Goal: Navigation & Orientation: Find specific page/section

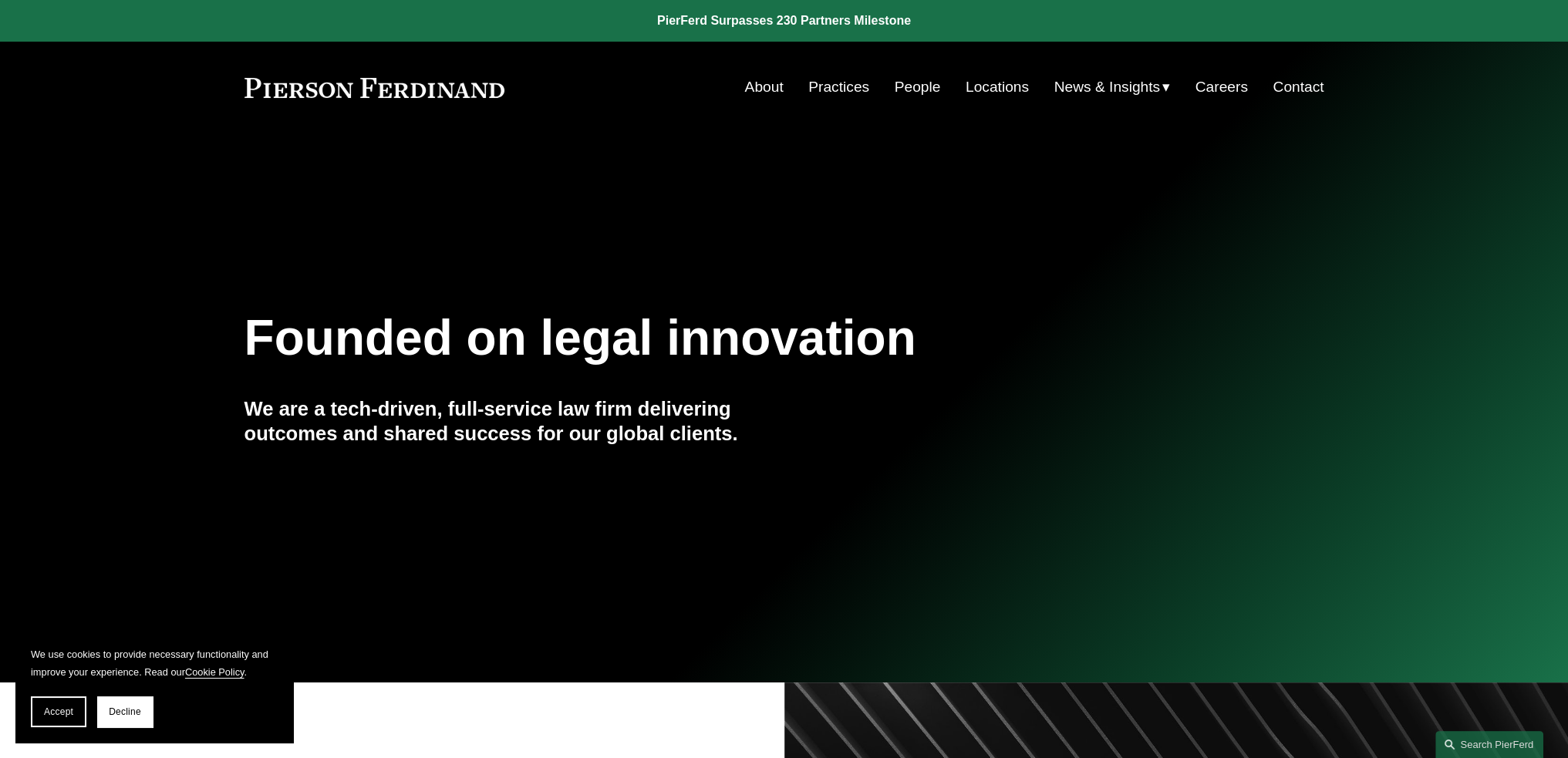
click at [907, 86] on link "People" at bounding box center [918, 87] width 46 height 29
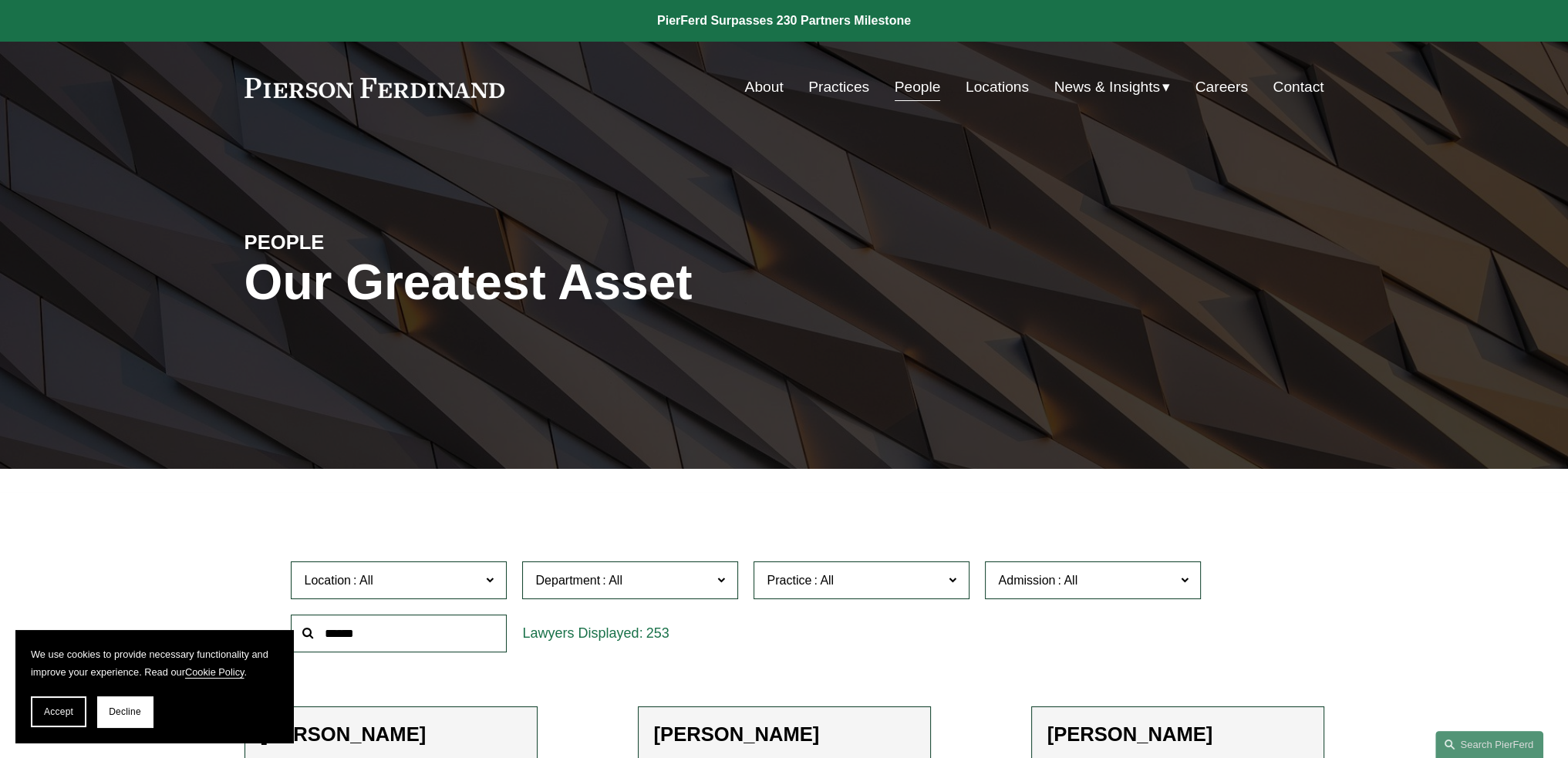
click at [985, 86] on link "Locations" at bounding box center [998, 87] width 64 height 29
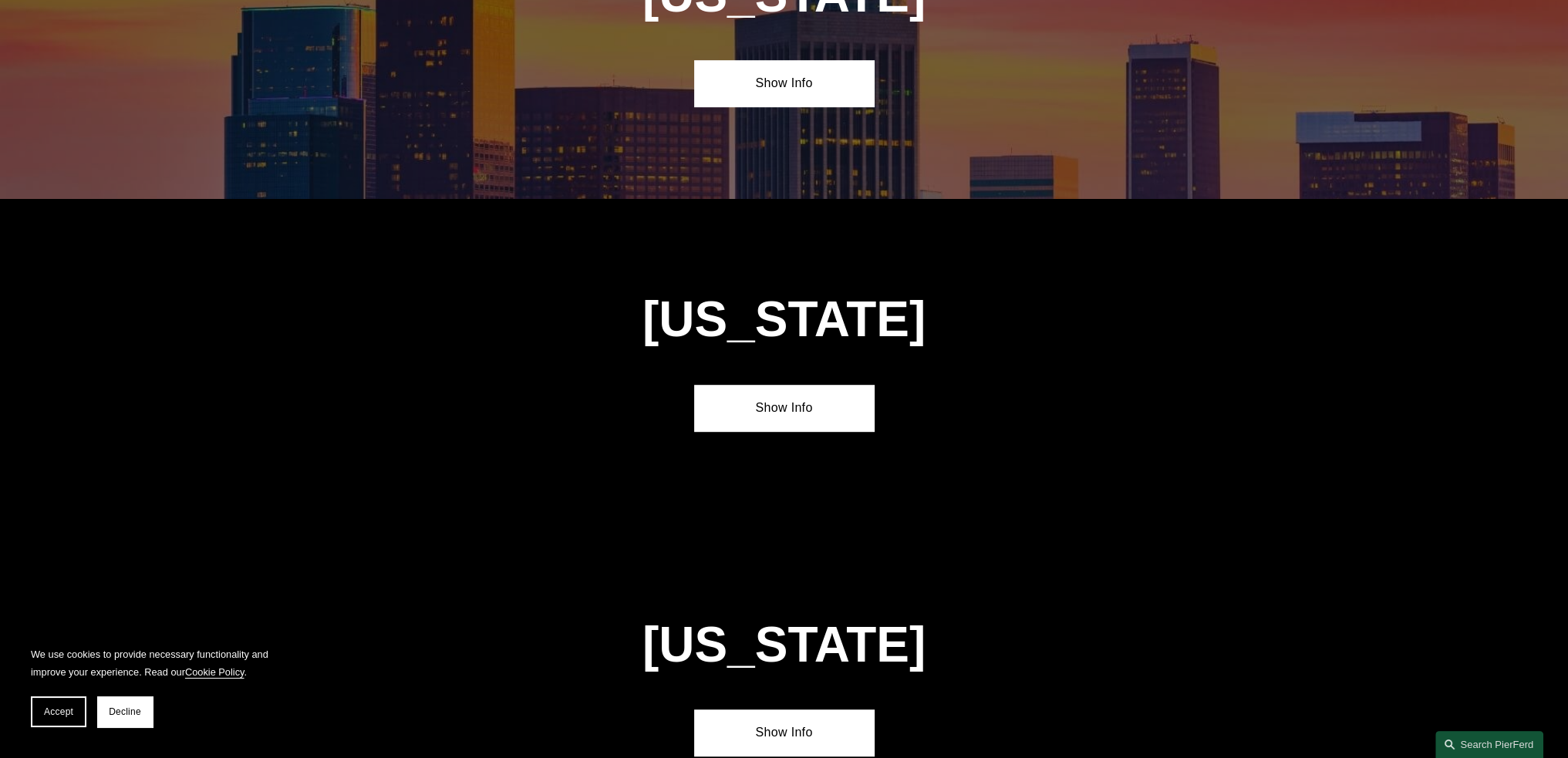
scroll to position [1080, 0]
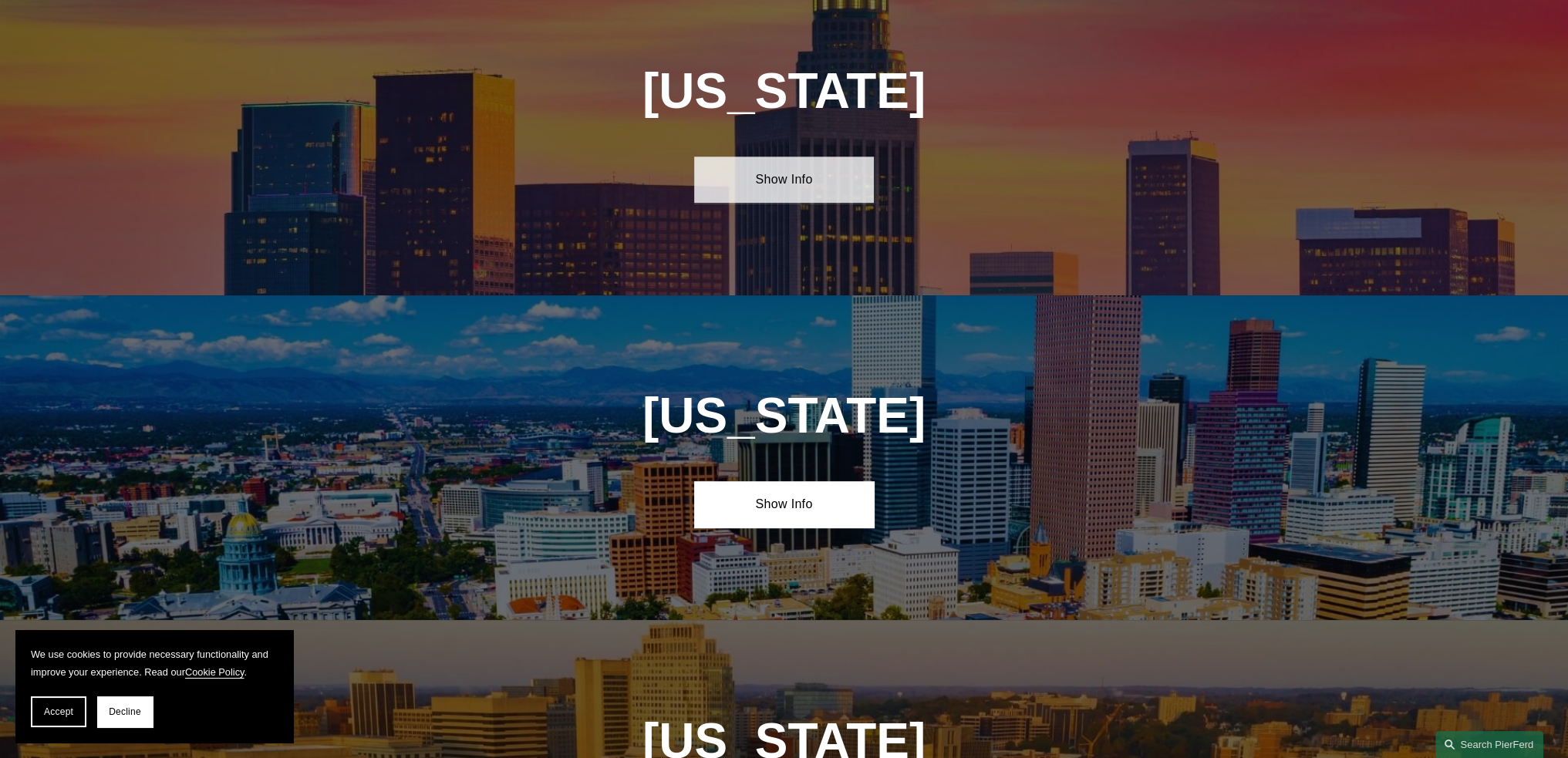
click at [797, 188] on link "Show Info" at bounding box center [784, 180] width 180 height 46
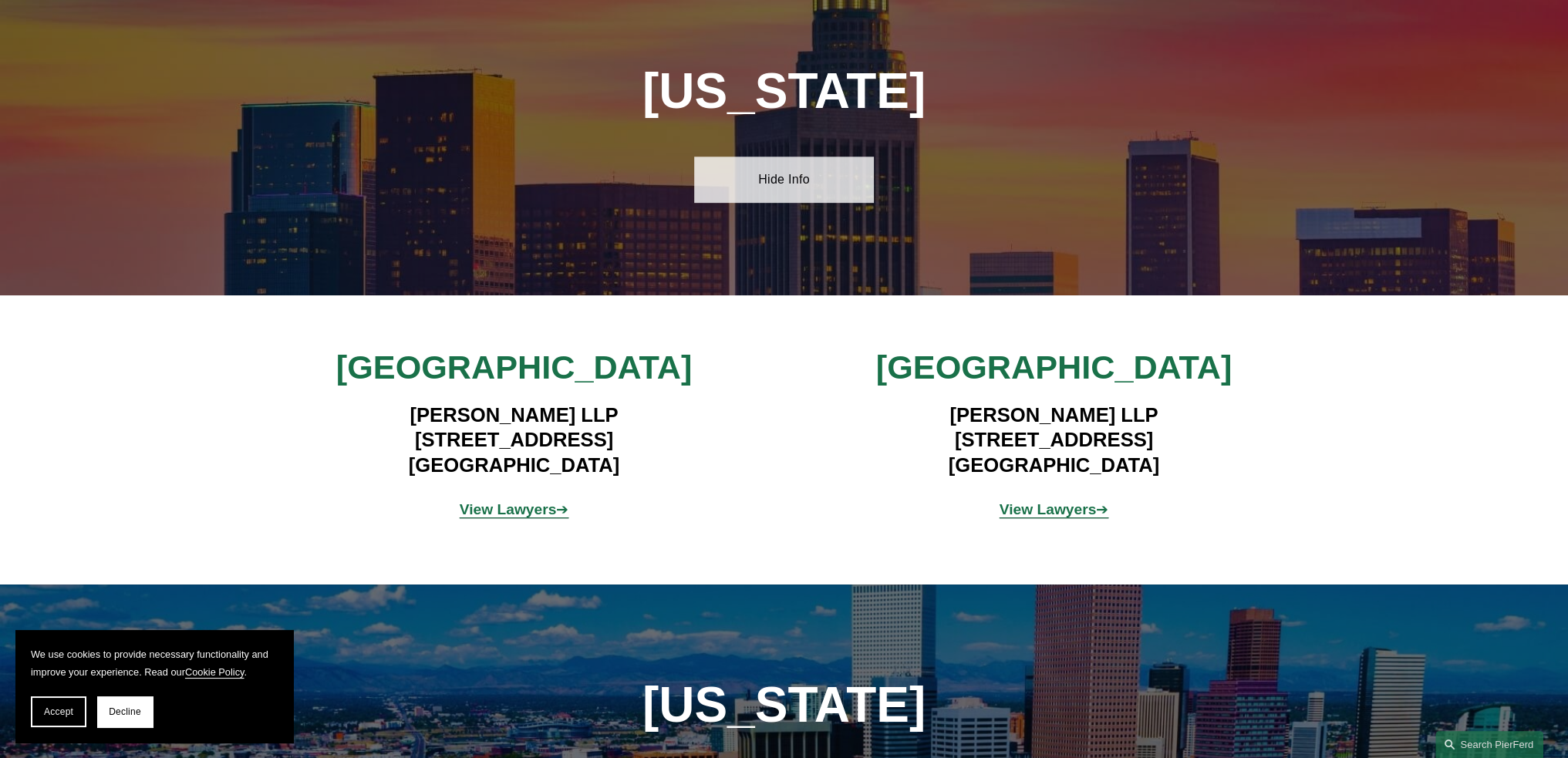
click at [797, 188] on link "Hide Info" at bounding box center [784, 180] width 180 height 46
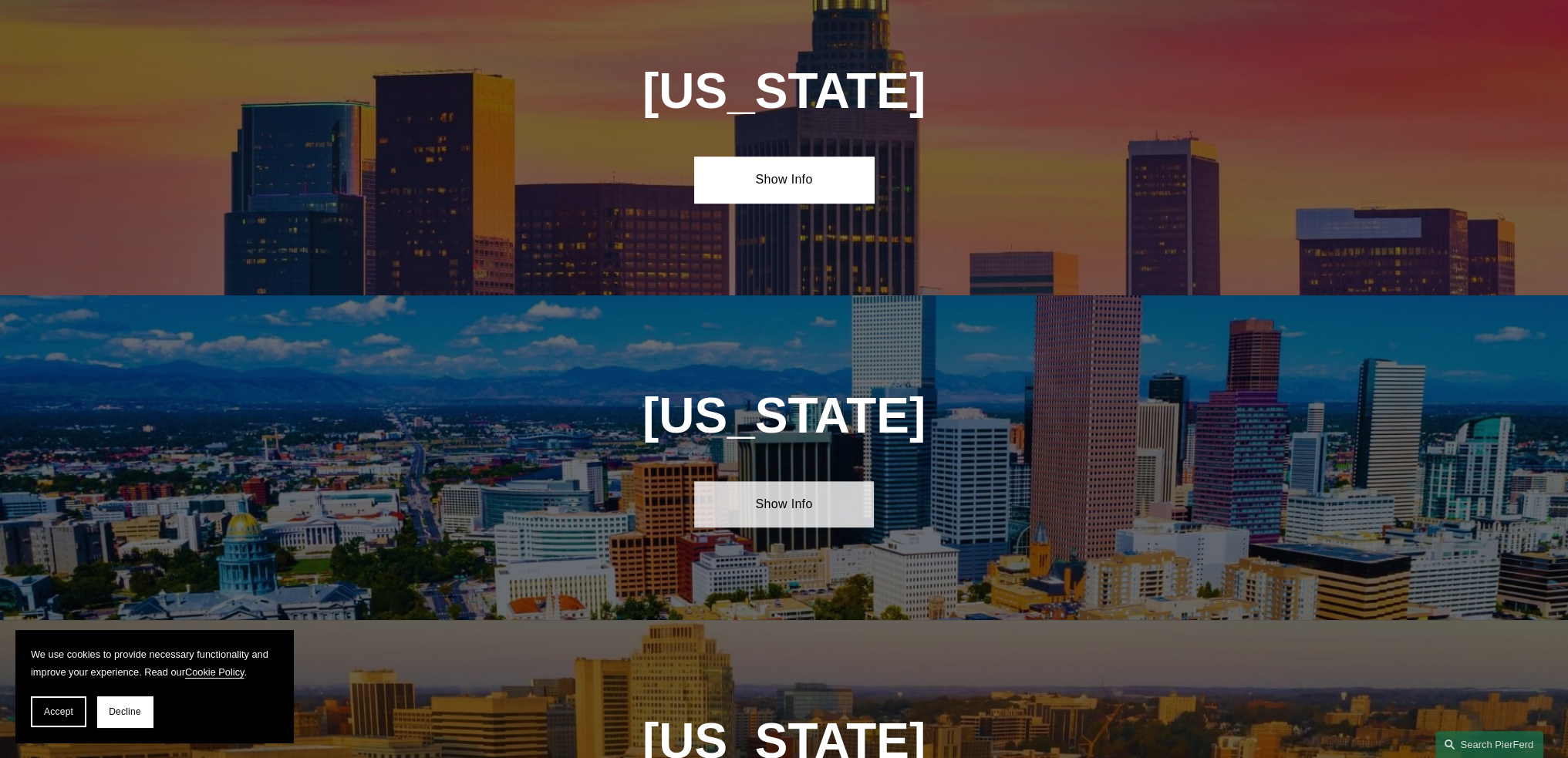
click at [797, 482] on link "Show Info" at bounding box center [784, 505] width 180 height 46
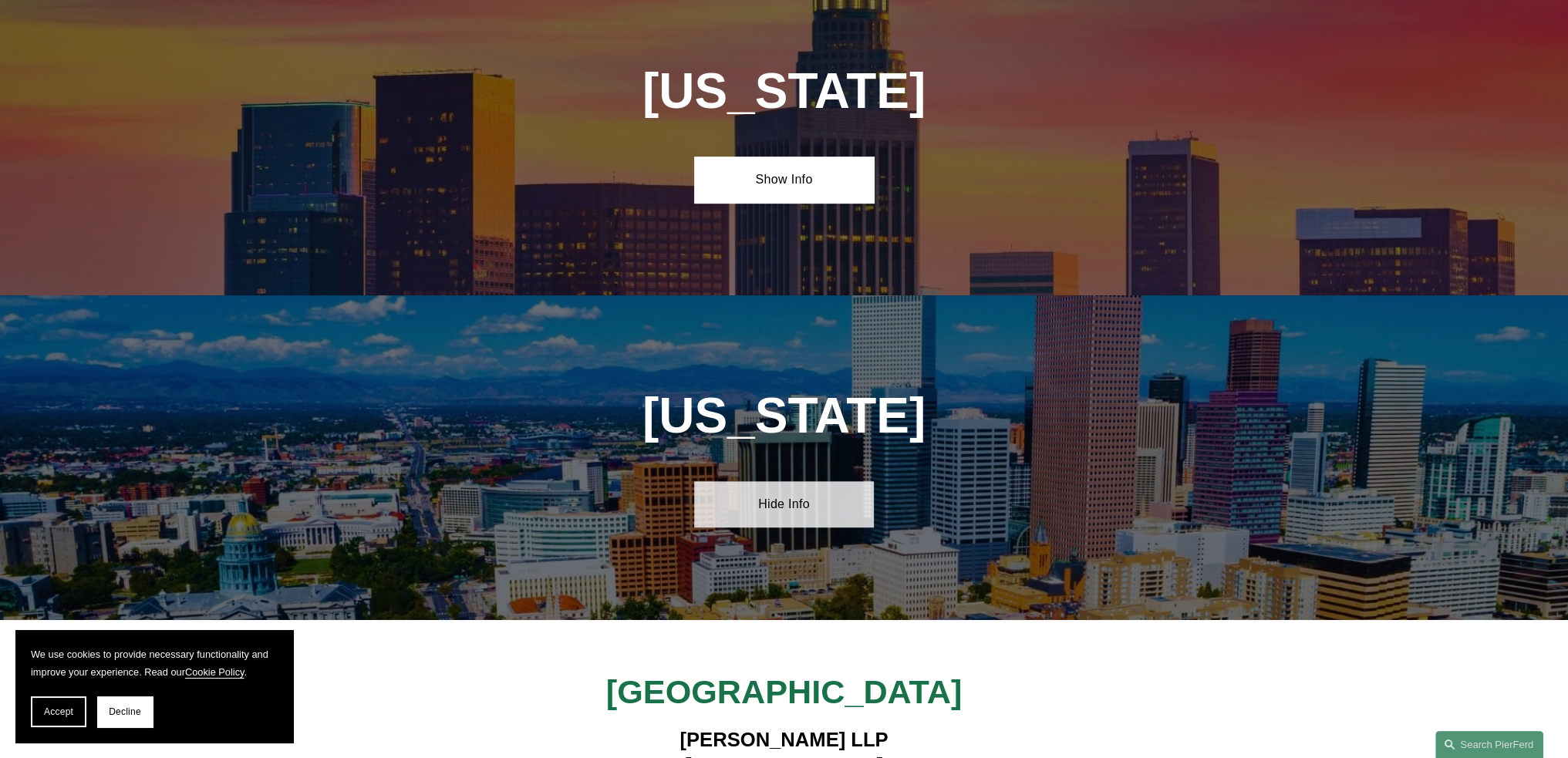
click at [797, 482] on link "Hide Info" at bounding box center [784, 505] width 180 height 46
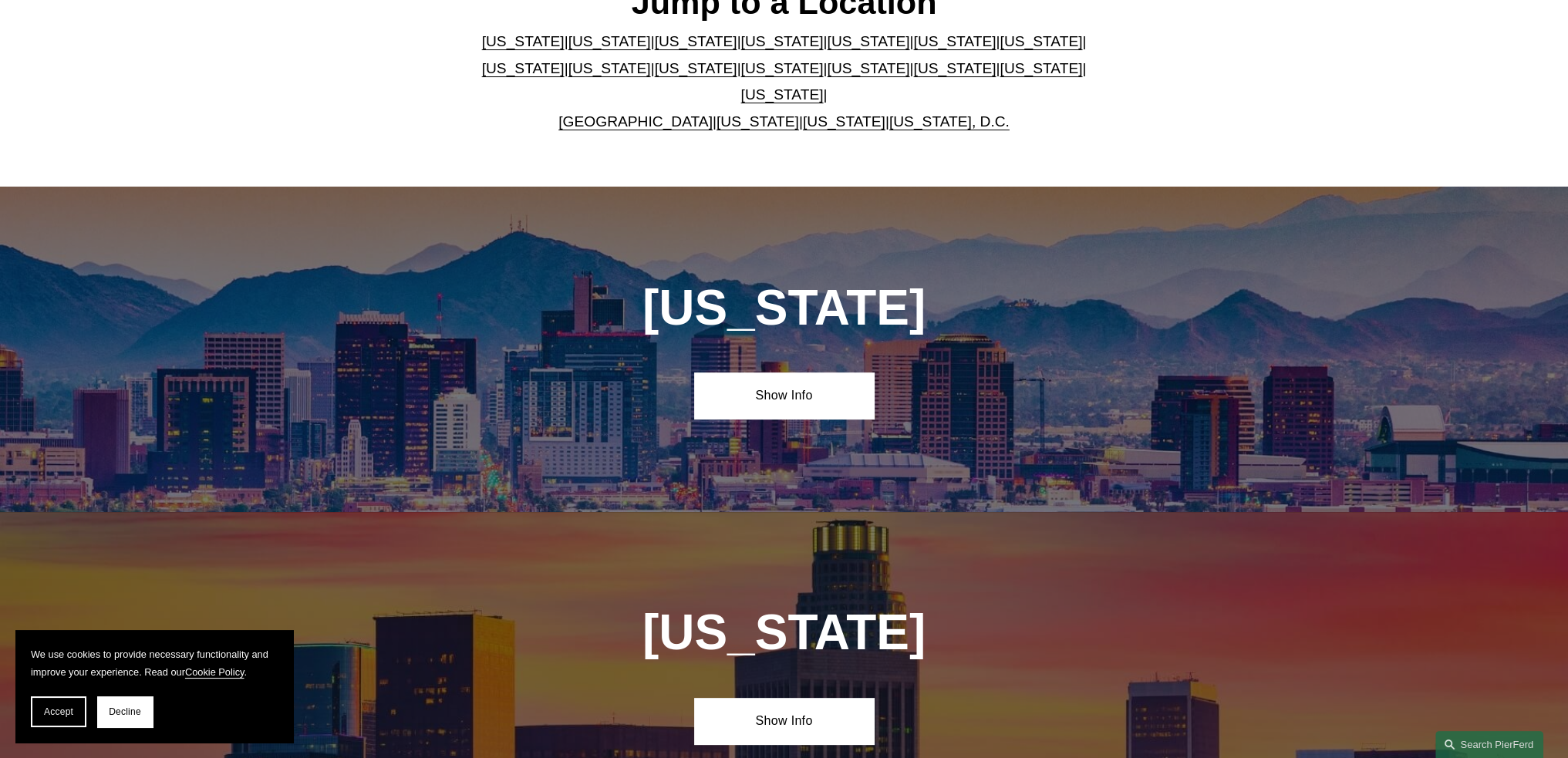
scroll to position [540, 0]
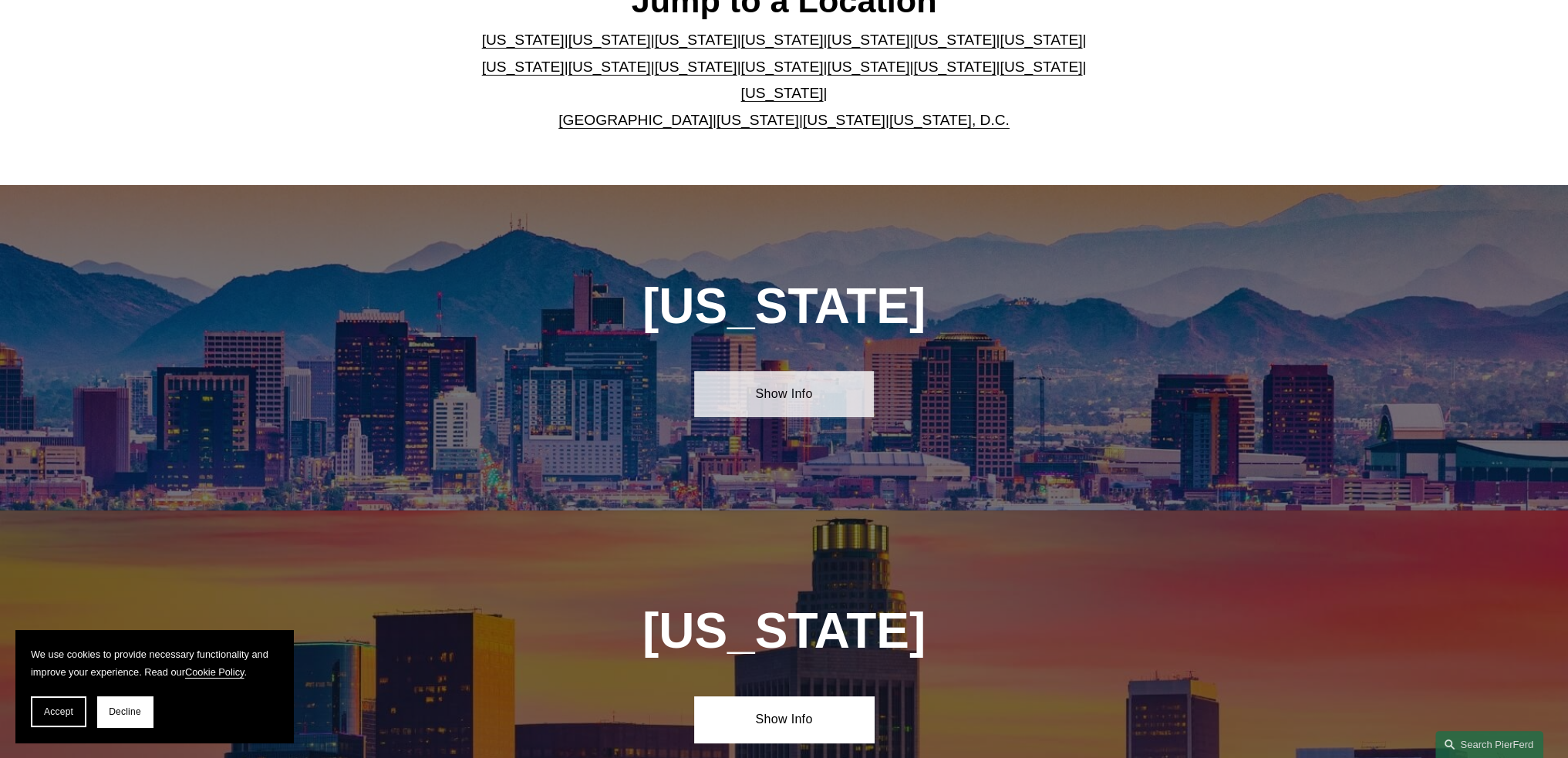
click at [799, 393] on link "Show Info" at bounding box center [784, 394] width 180 height 46
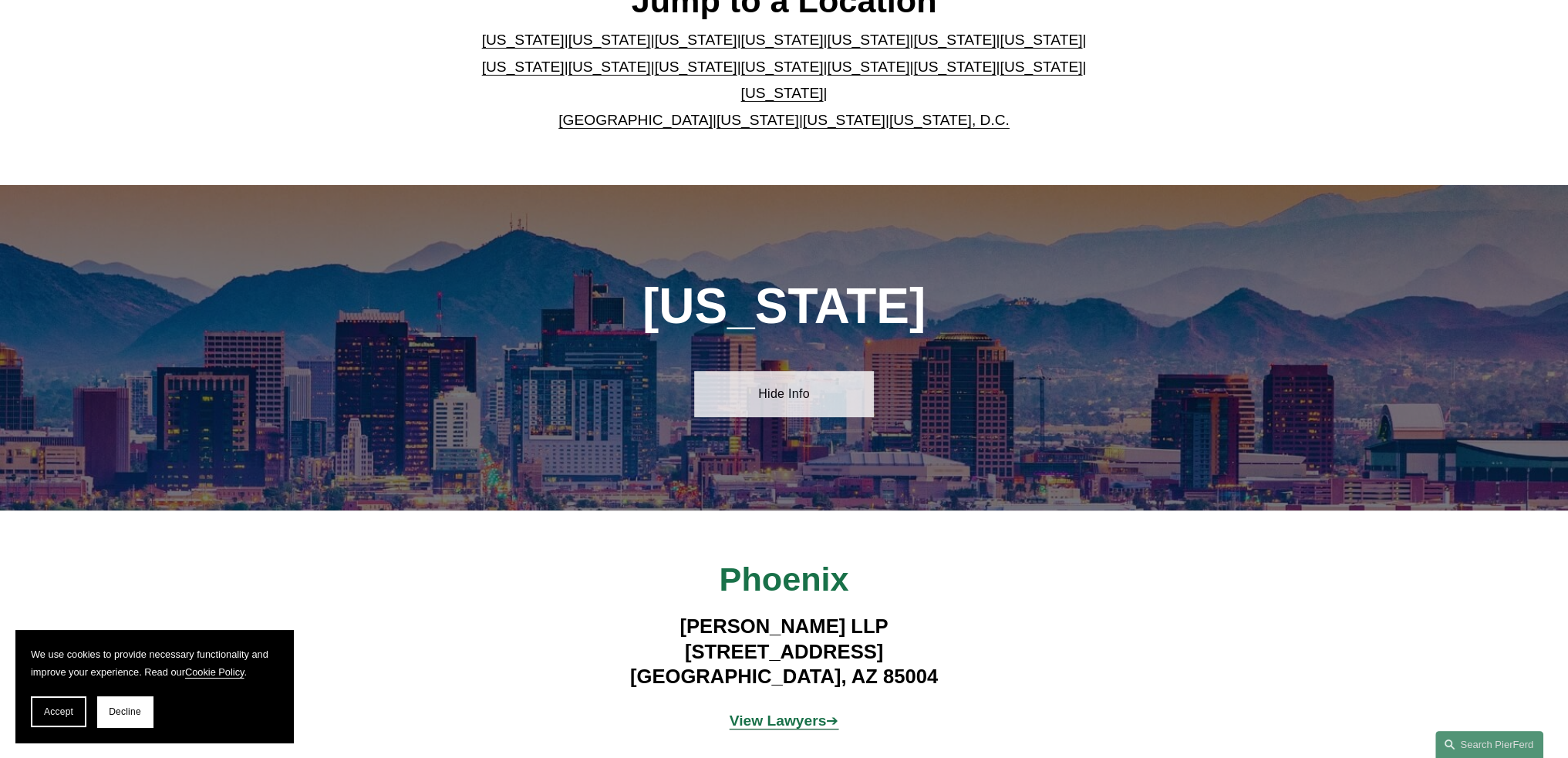
click at [799, 392] on link "Hide Info" at bounding box center [784, 394] width 180 height 46
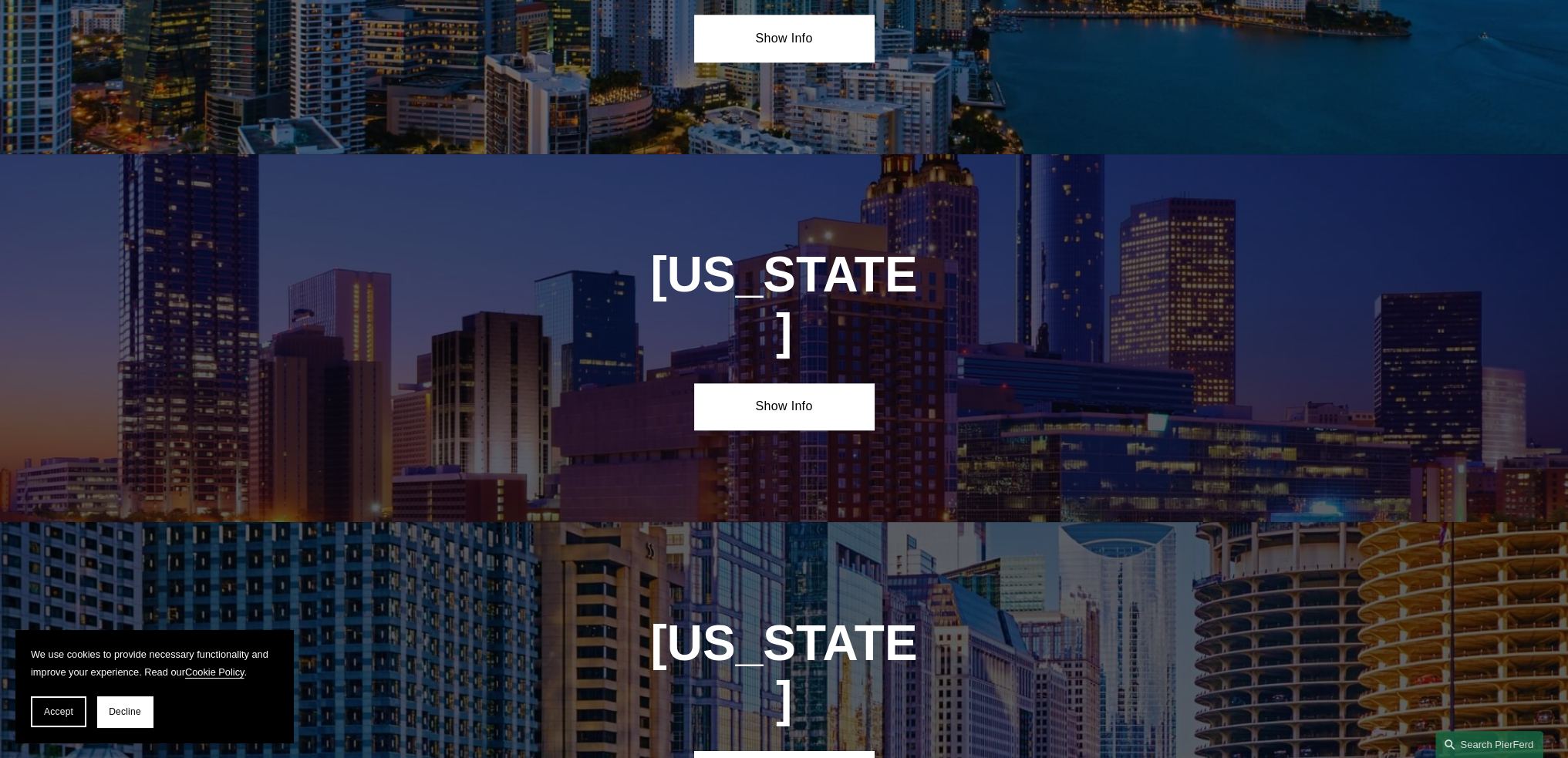
scroll to position [2237, 0]
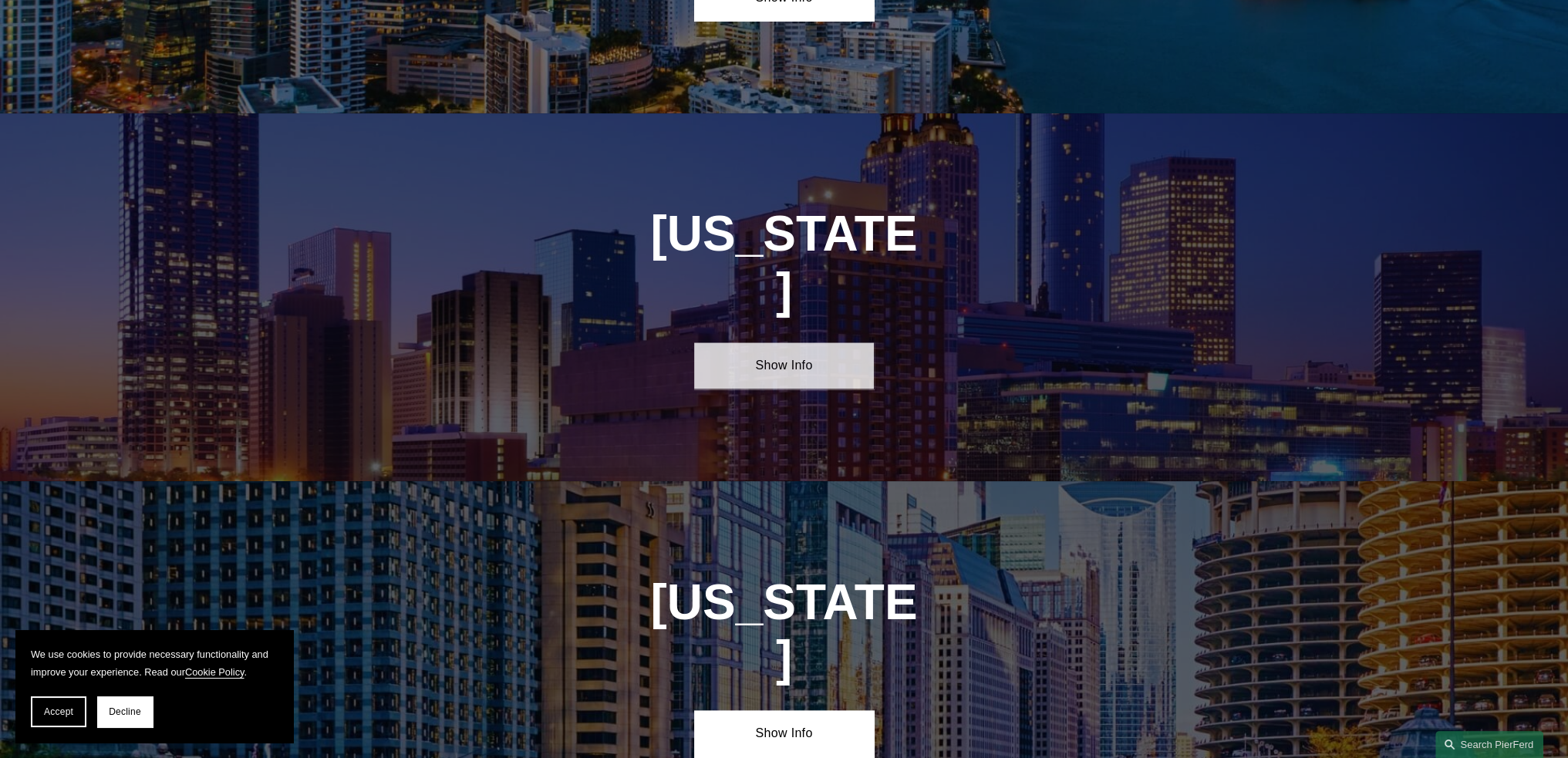
click at [797, 343] on link "Show Info" at bounding box center [784, 366] width 180 height 46
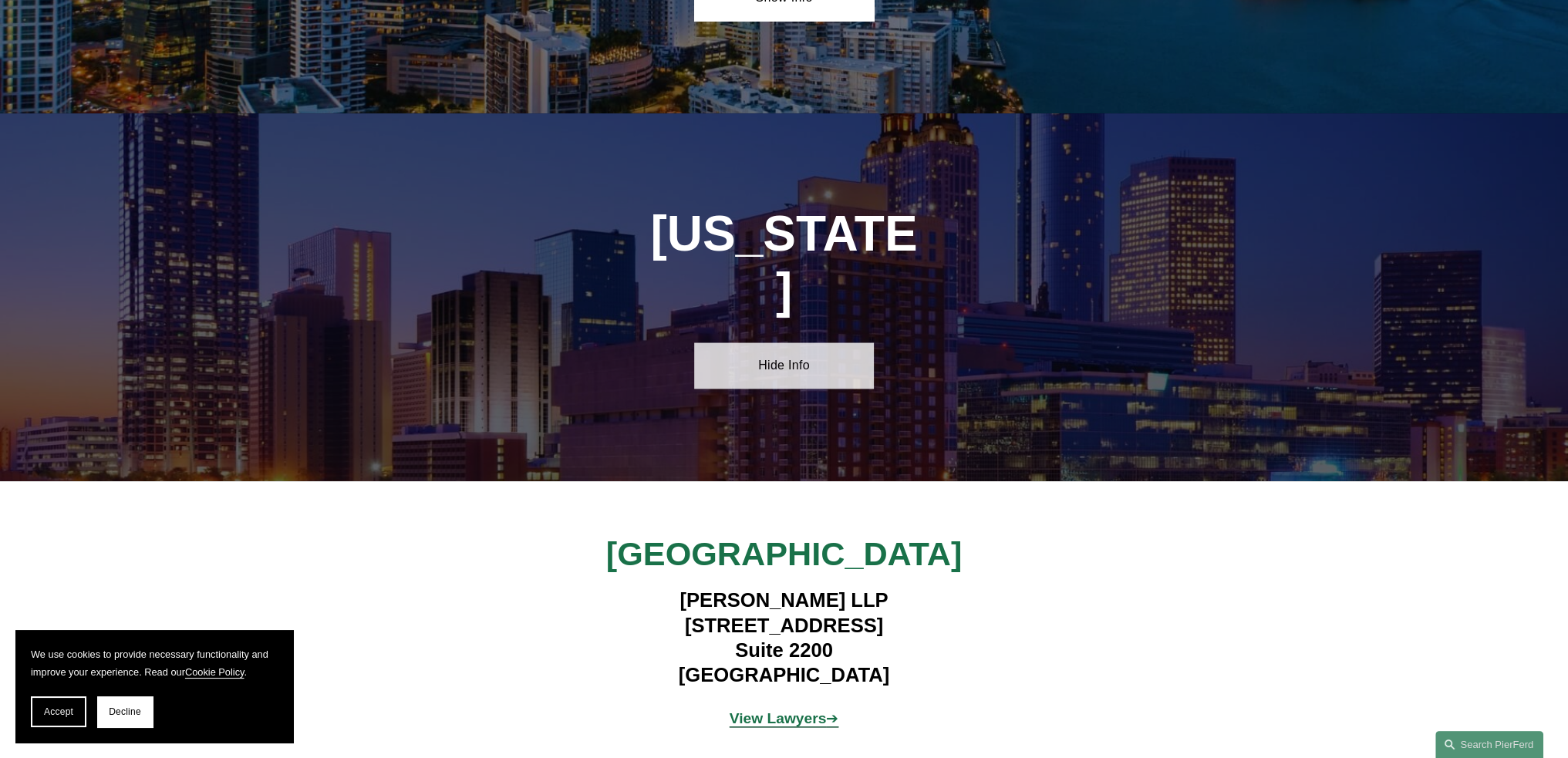
click at [797, 343] on link "Hide Info" at bounding box center [784, 366] width 180 height 46
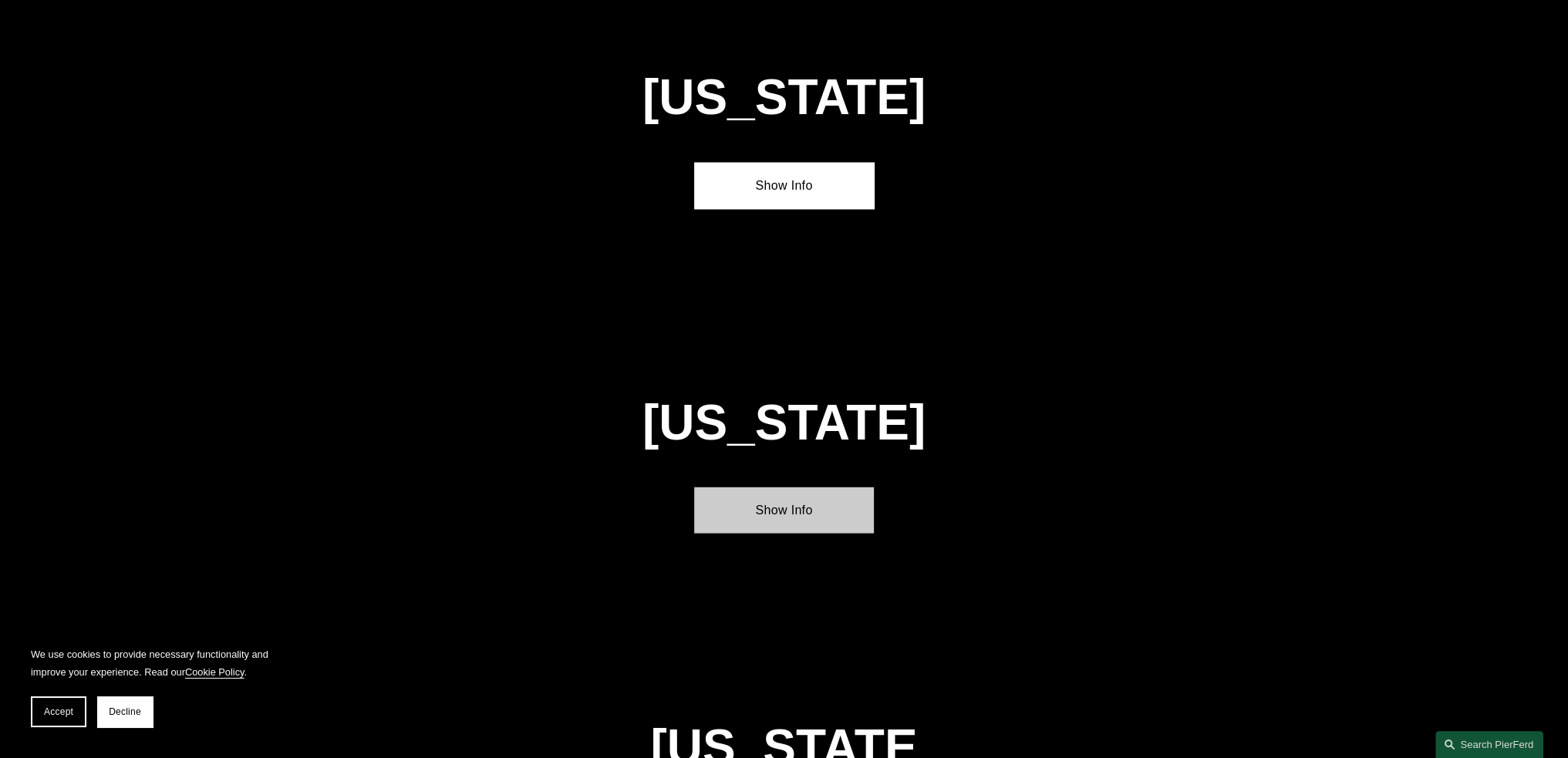
scroll to position [4089, 0]
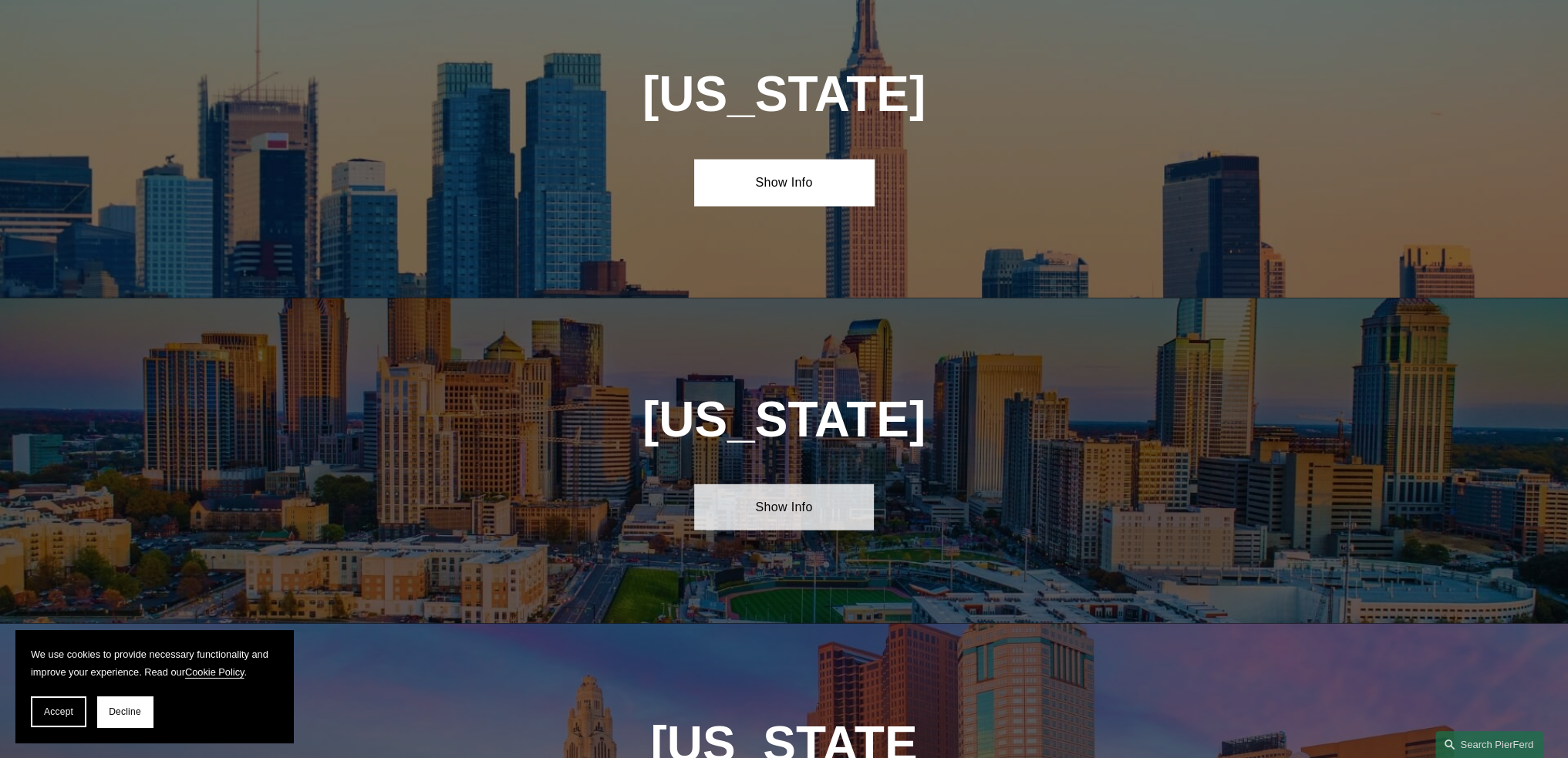
click at [795, 484] on link "Show Info" at bounding box center [784, 508] width 180 height 46
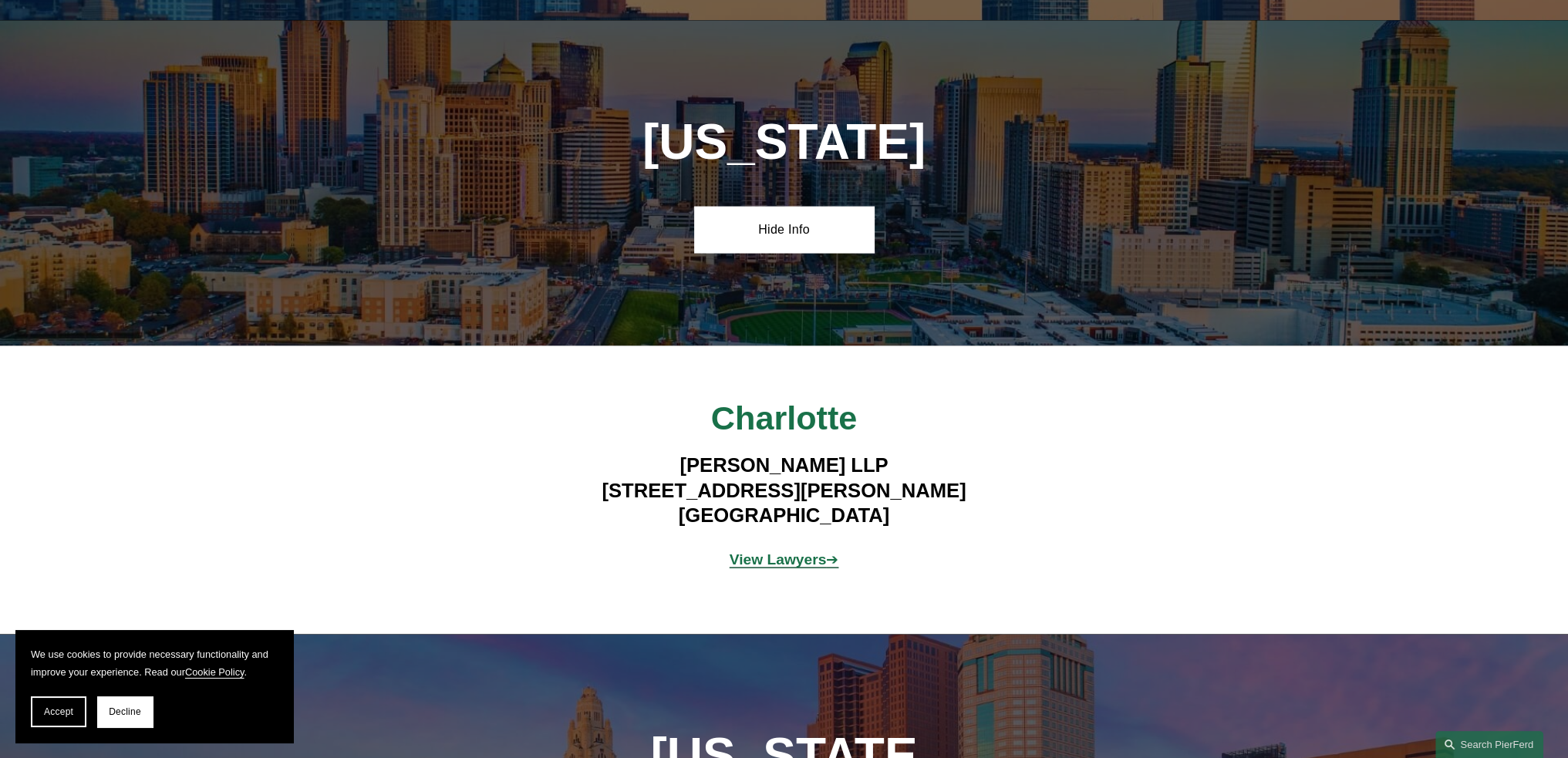
scroll to position [4397, 0]
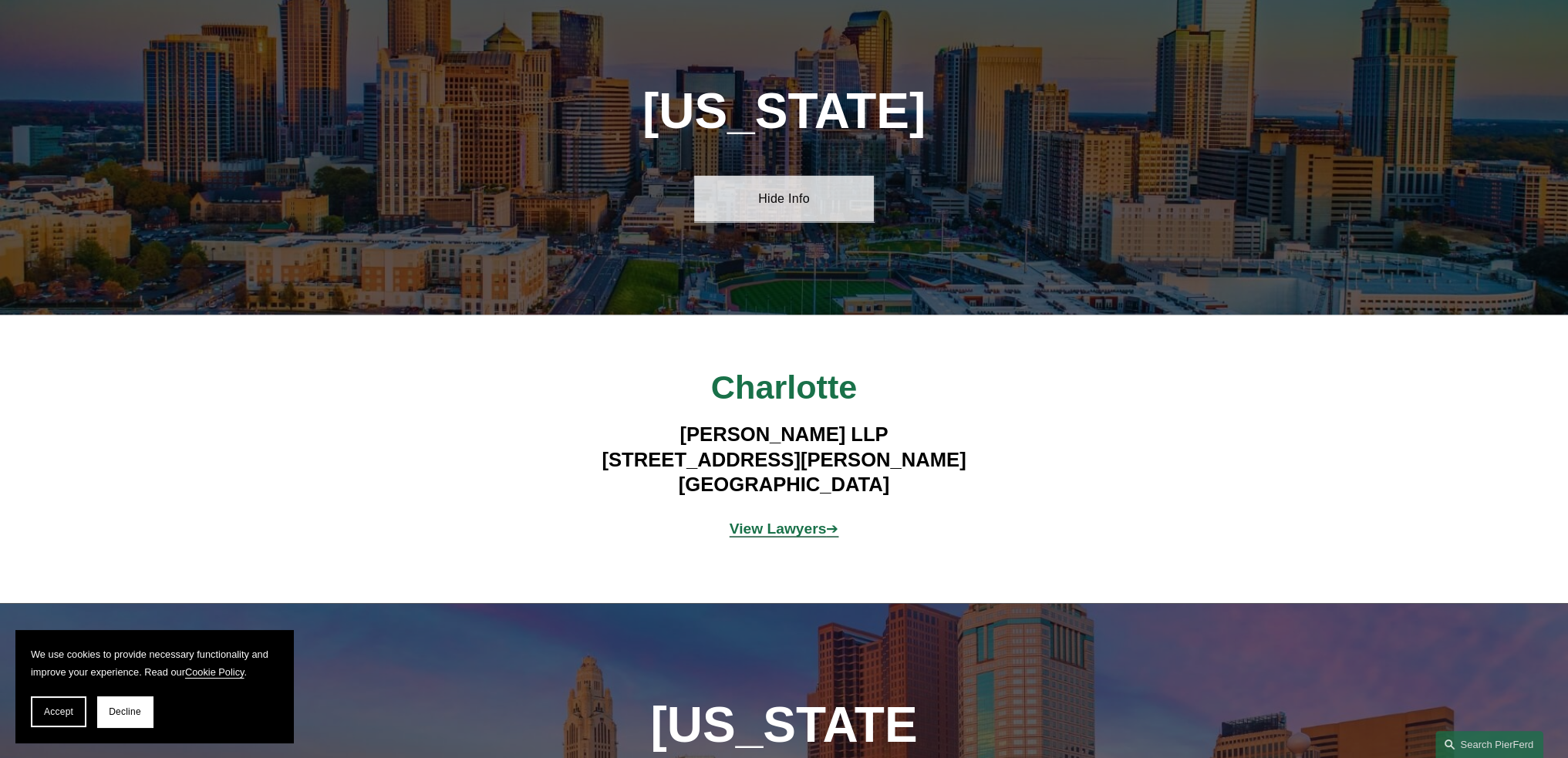
click at [786, 176] on link "Hide Info" at bounding box center [784, 199] width 180 height 46
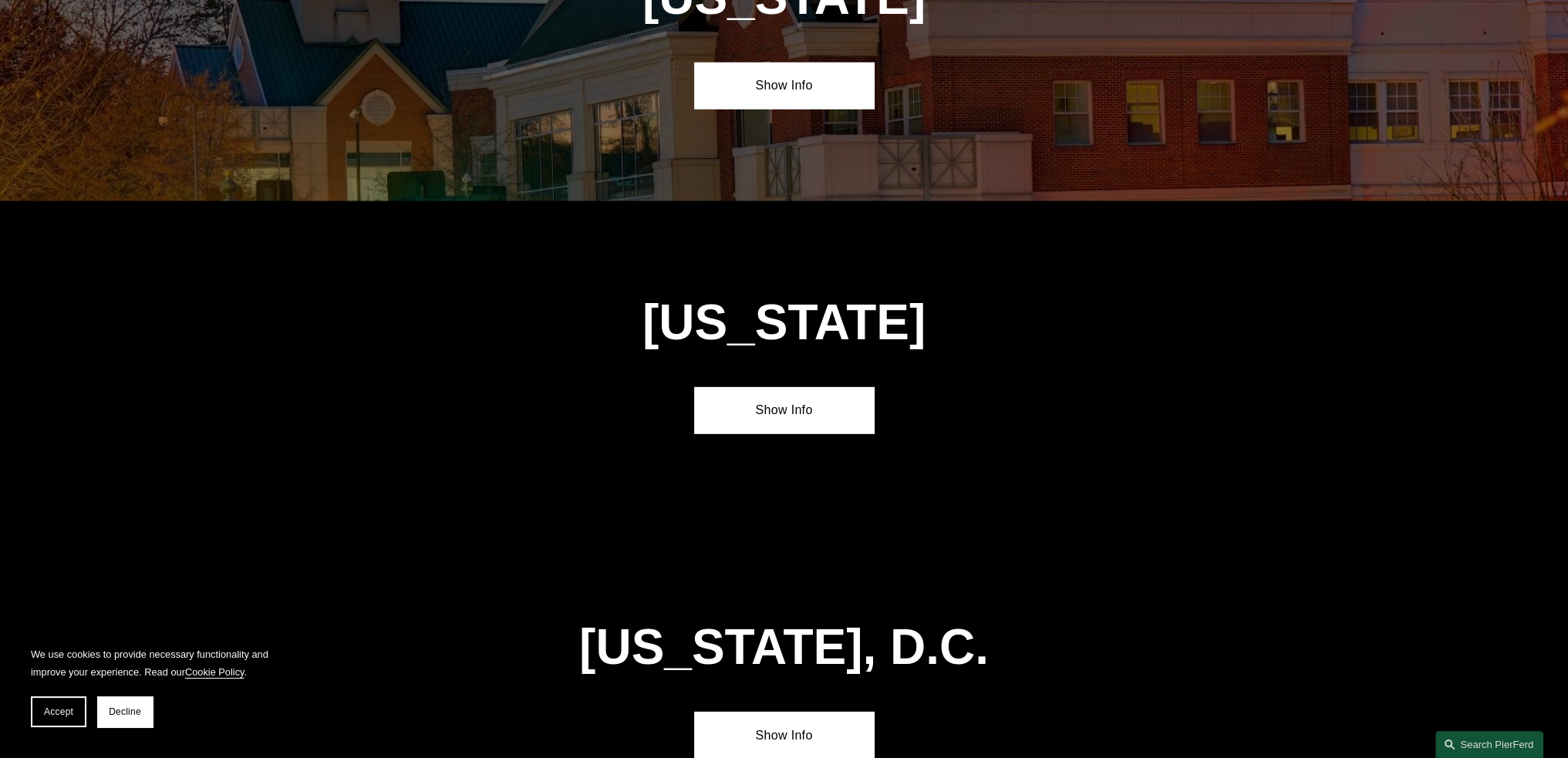
scroll to position [6497, 0]
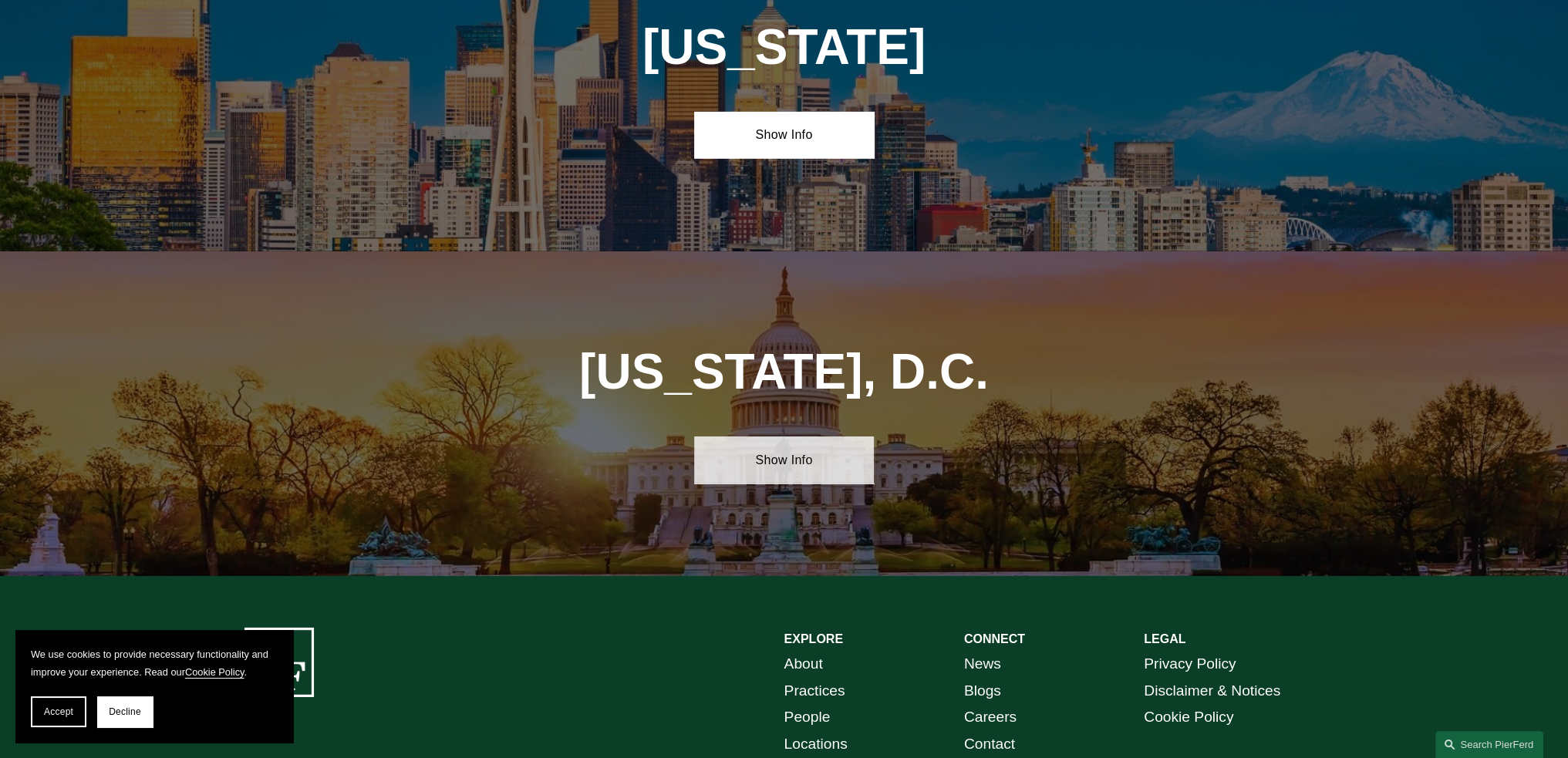
click at [827, 436] on link "Show Info" at bounding box center [784, 459] width 180 height 46
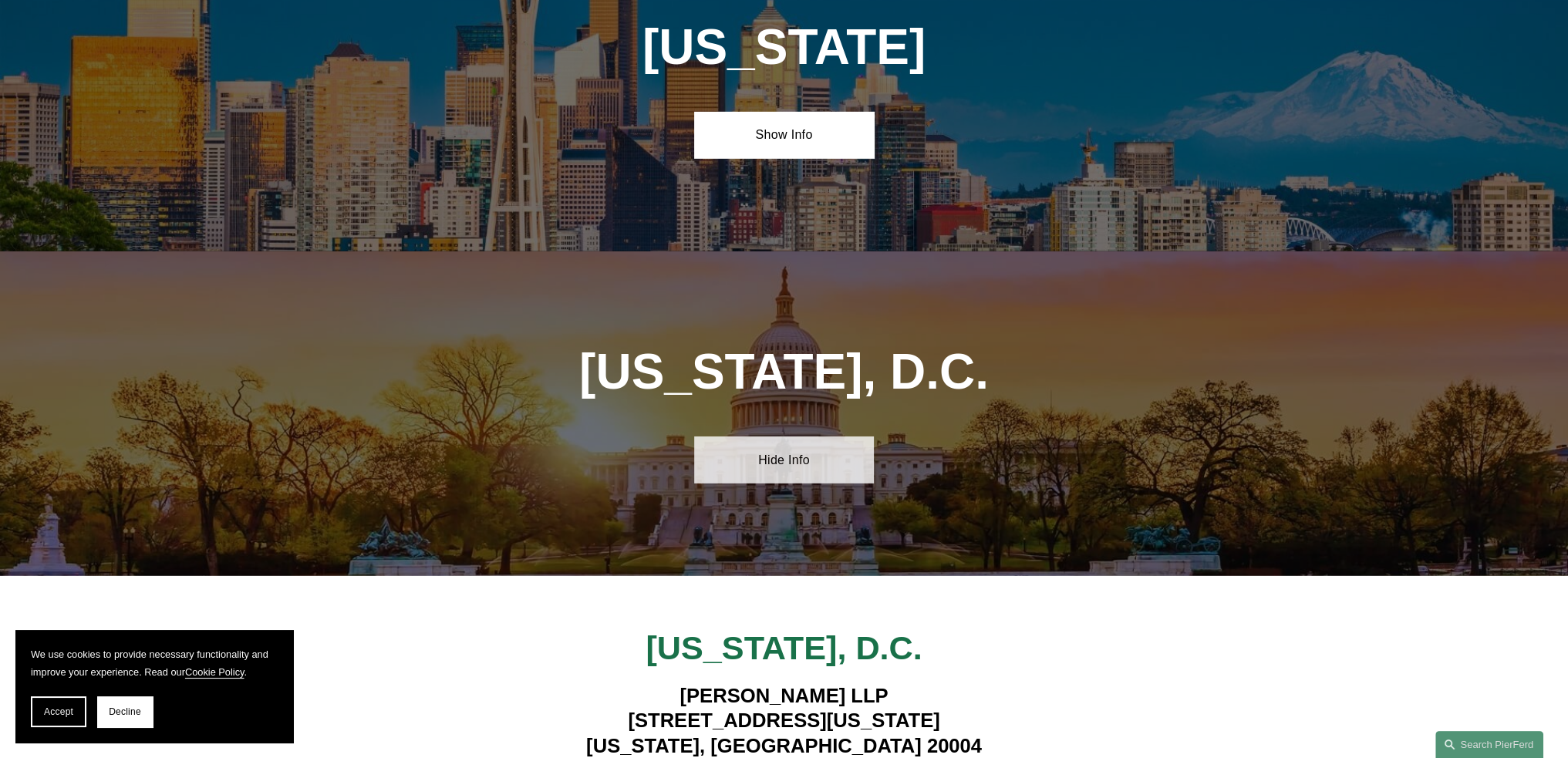
click at [827, 436] on link "Hide Info" at bounding box center [784, 459] width 180 height 46
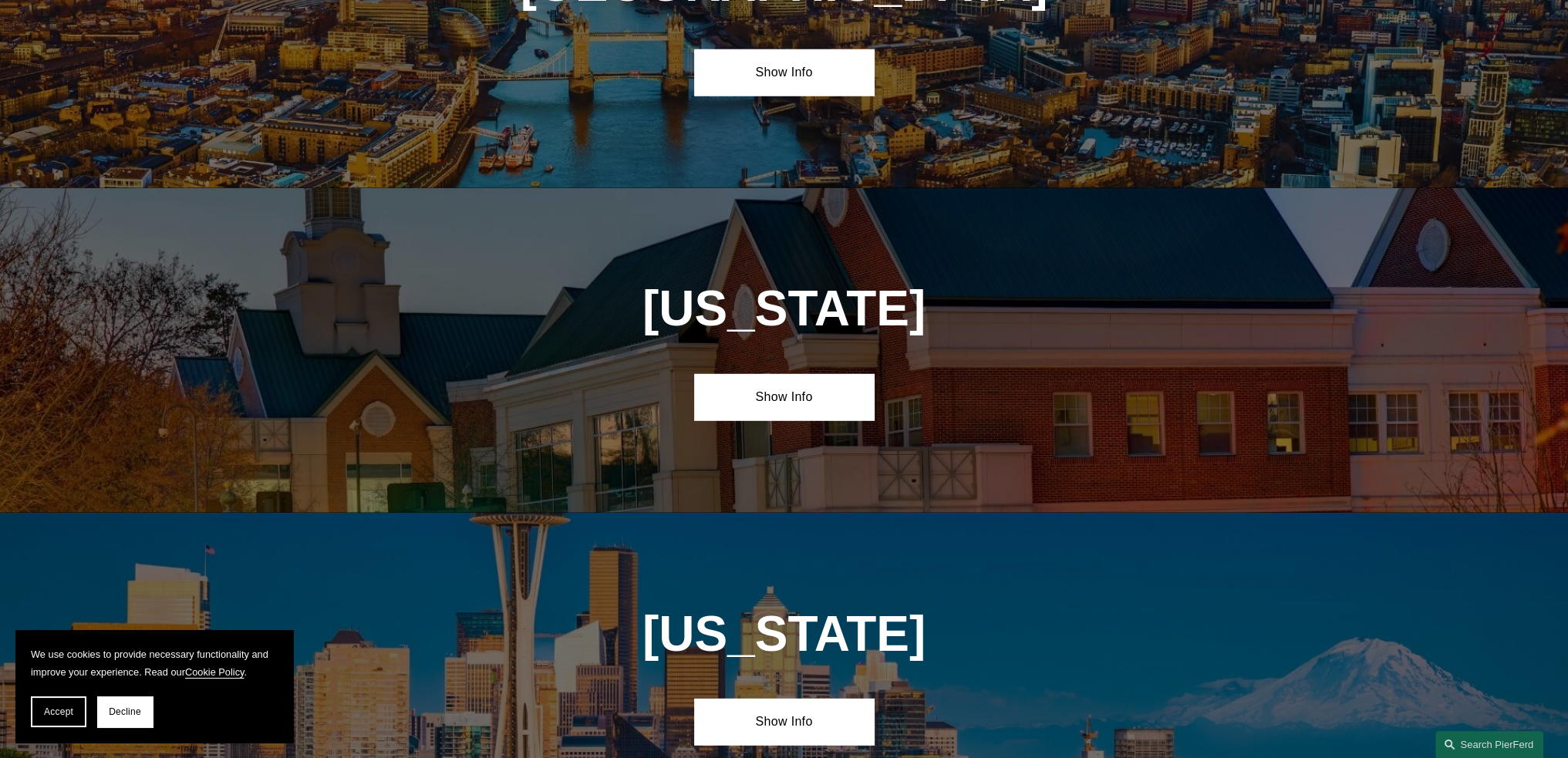
scroll to position [5880, 0]
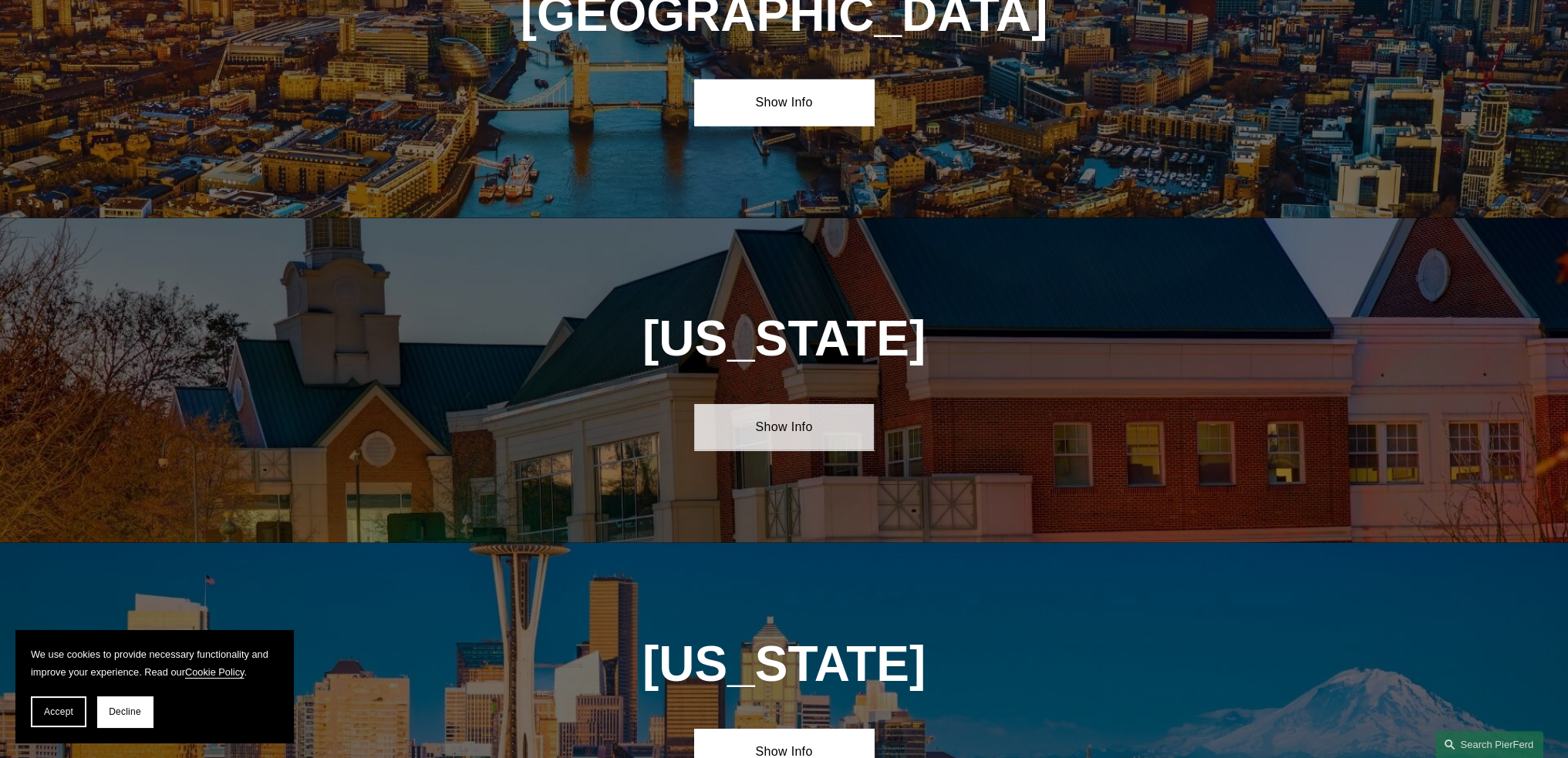
click at [797, 405] on link "Show Info" at bounding box center [784, 428] width 180 height 46
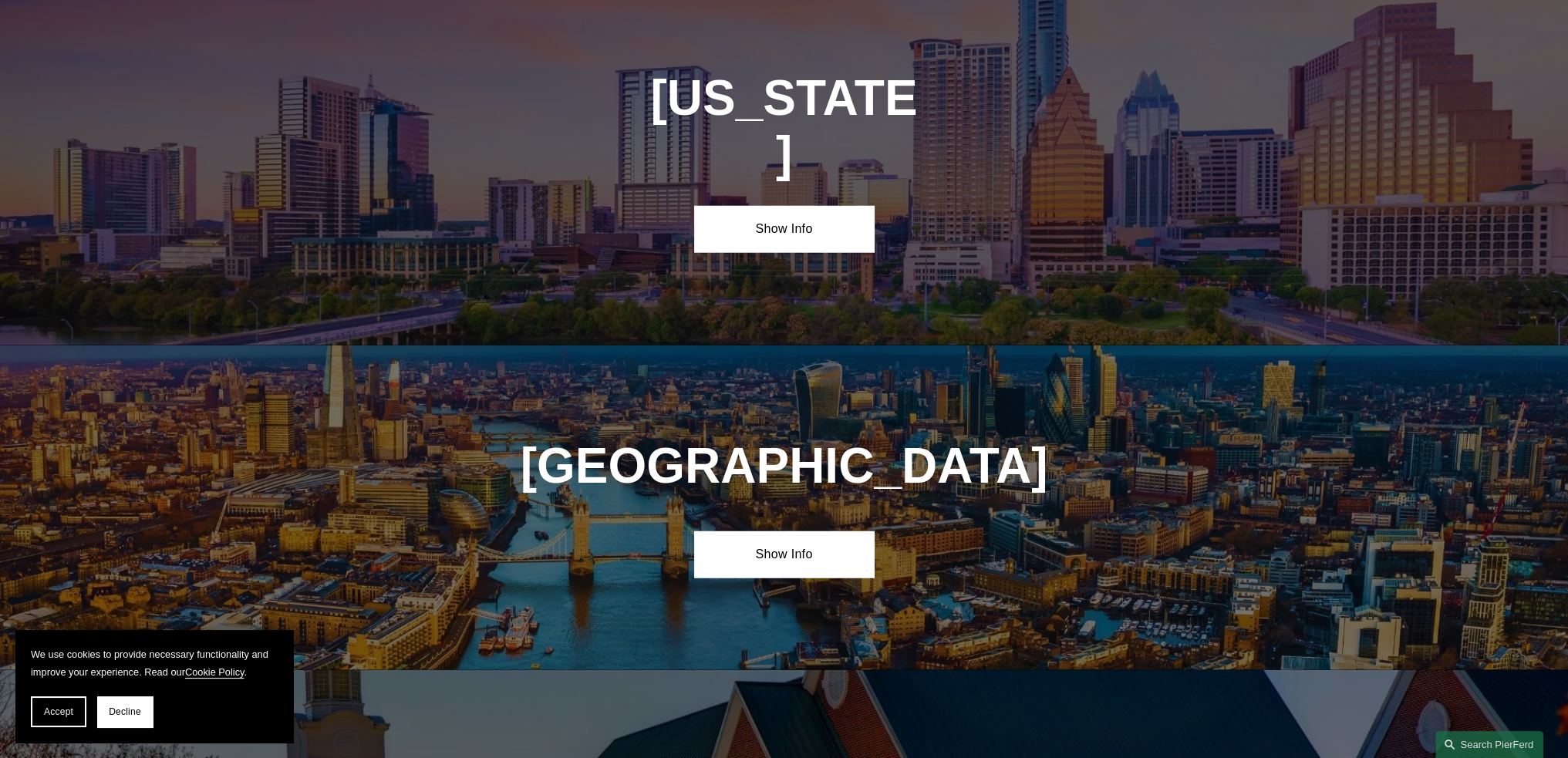
scroll to position [5418, 0]
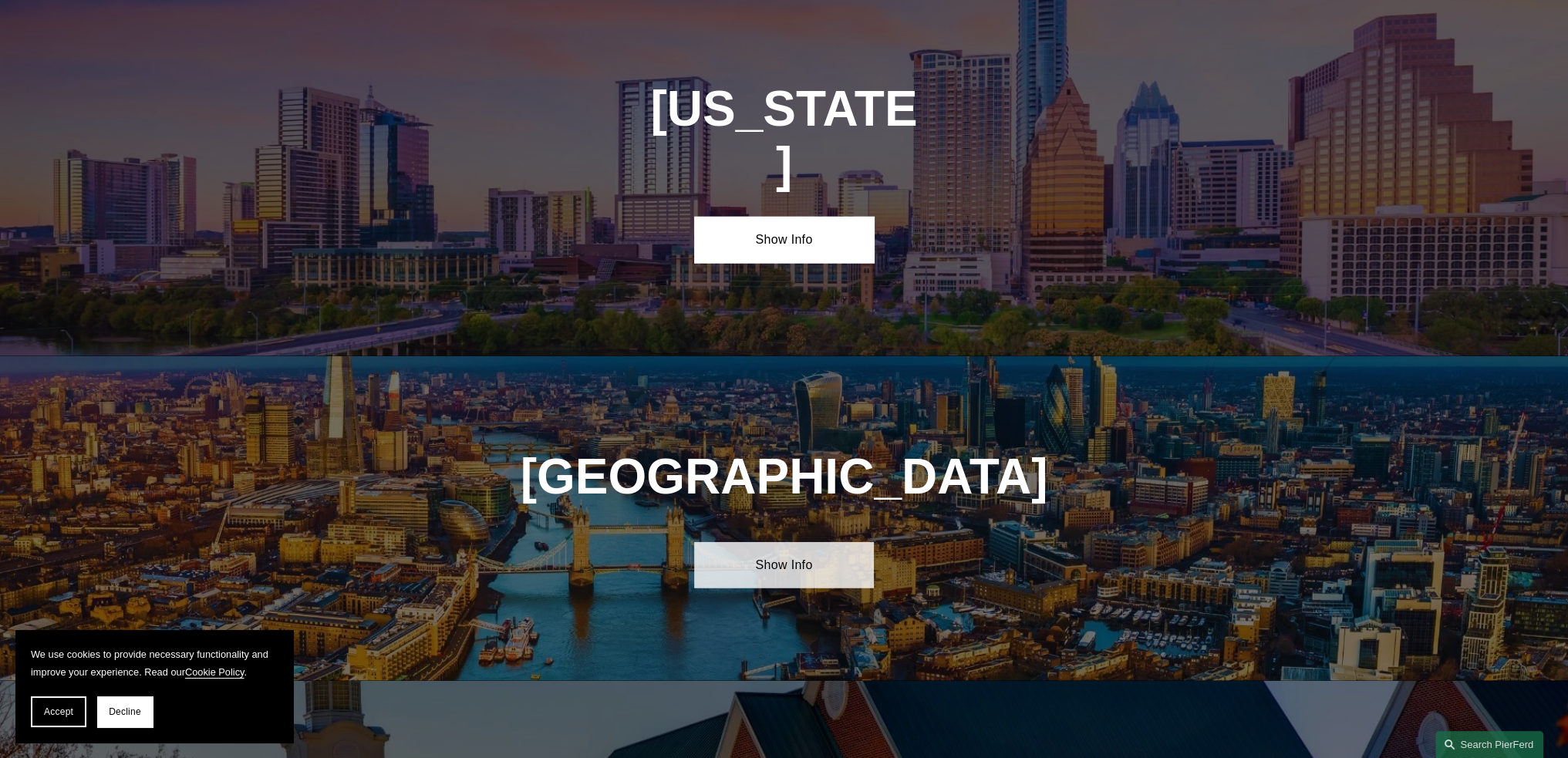
click at [778, 542] on link "Show Info" at bounding box center [784, 565] width 180 height 46
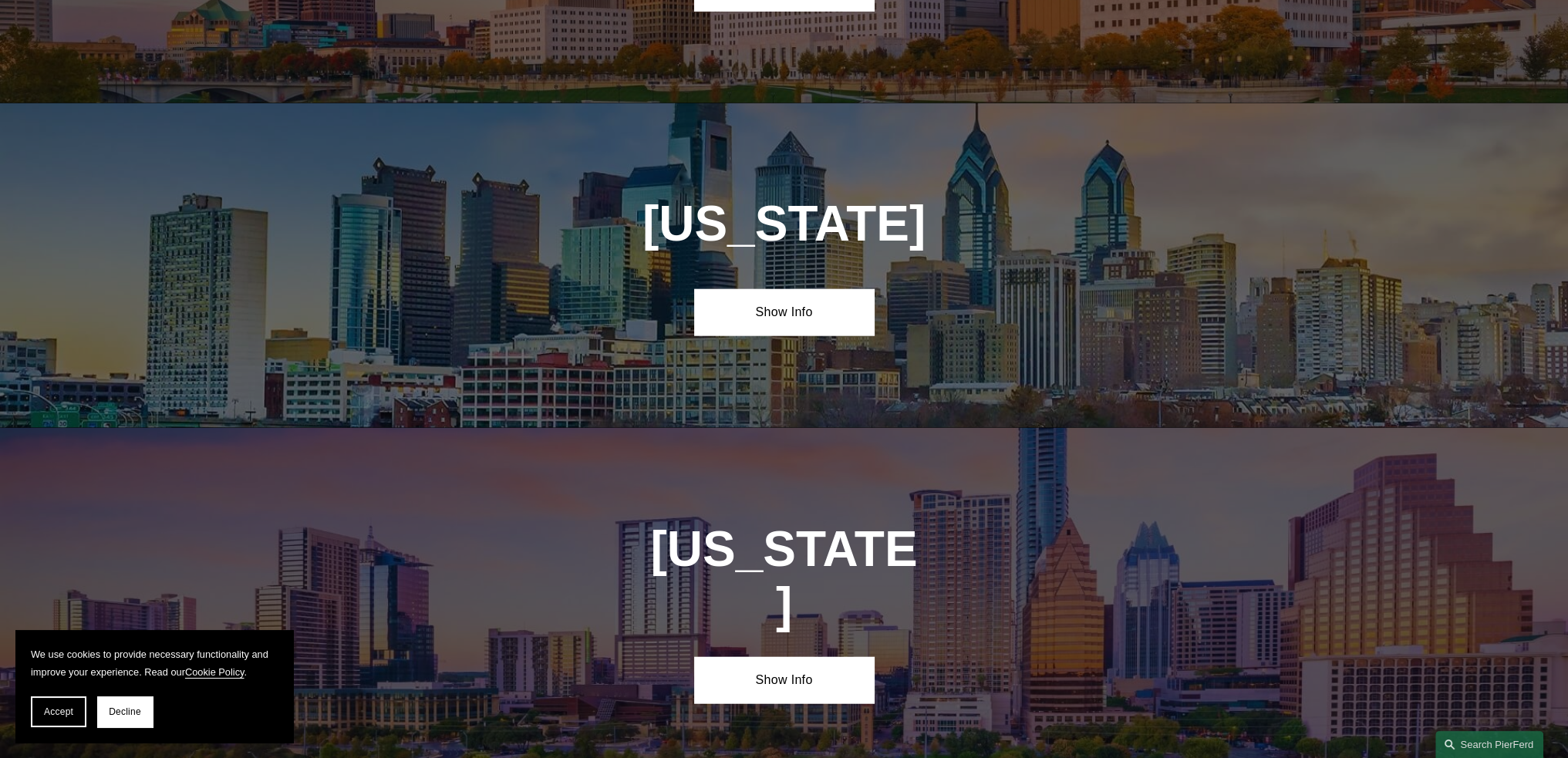
scroll to position [4954, 0]
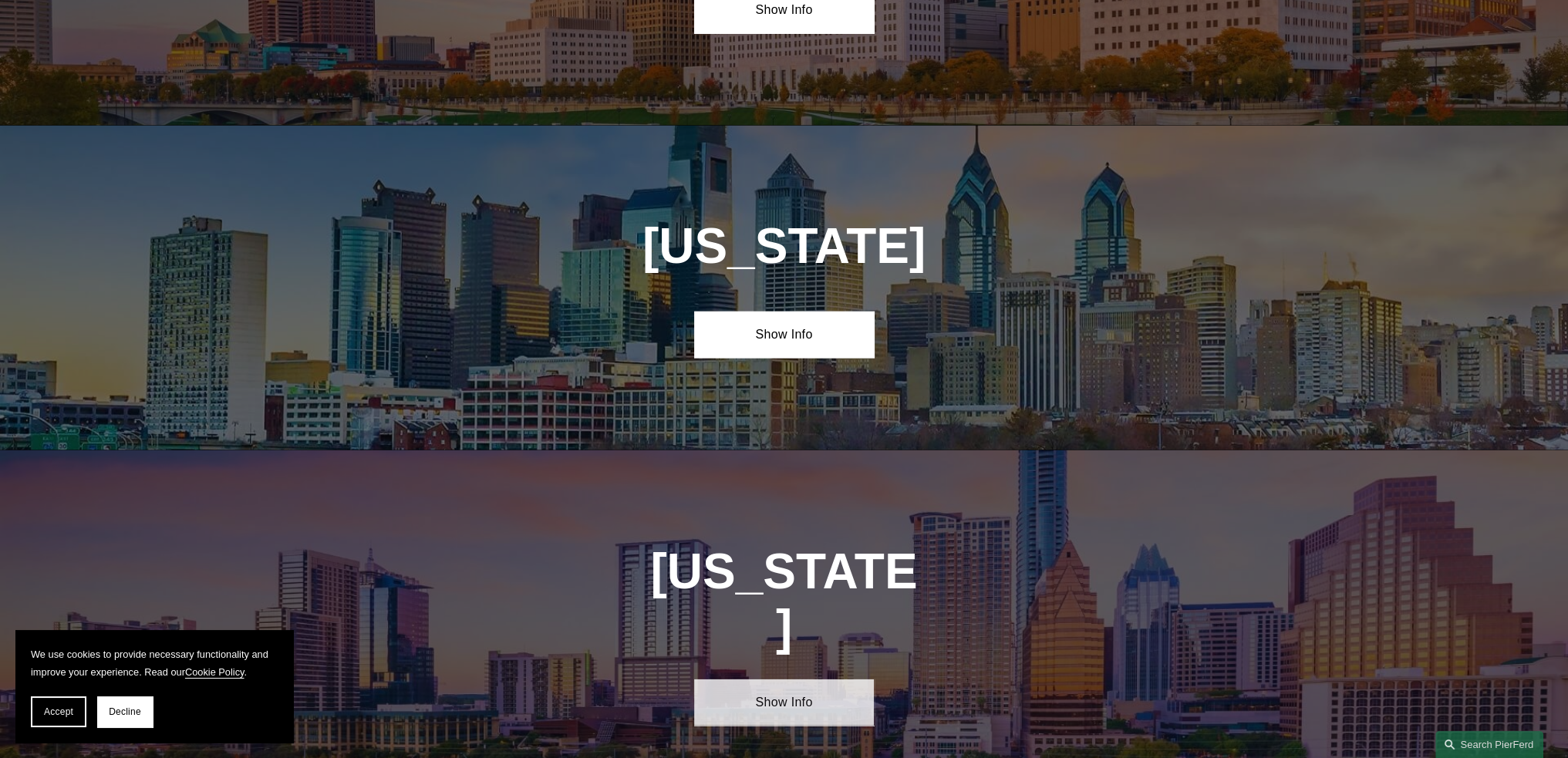
click at [784, 680] on link "Show Info" at bounding box center [784, 703] width 180 height 46
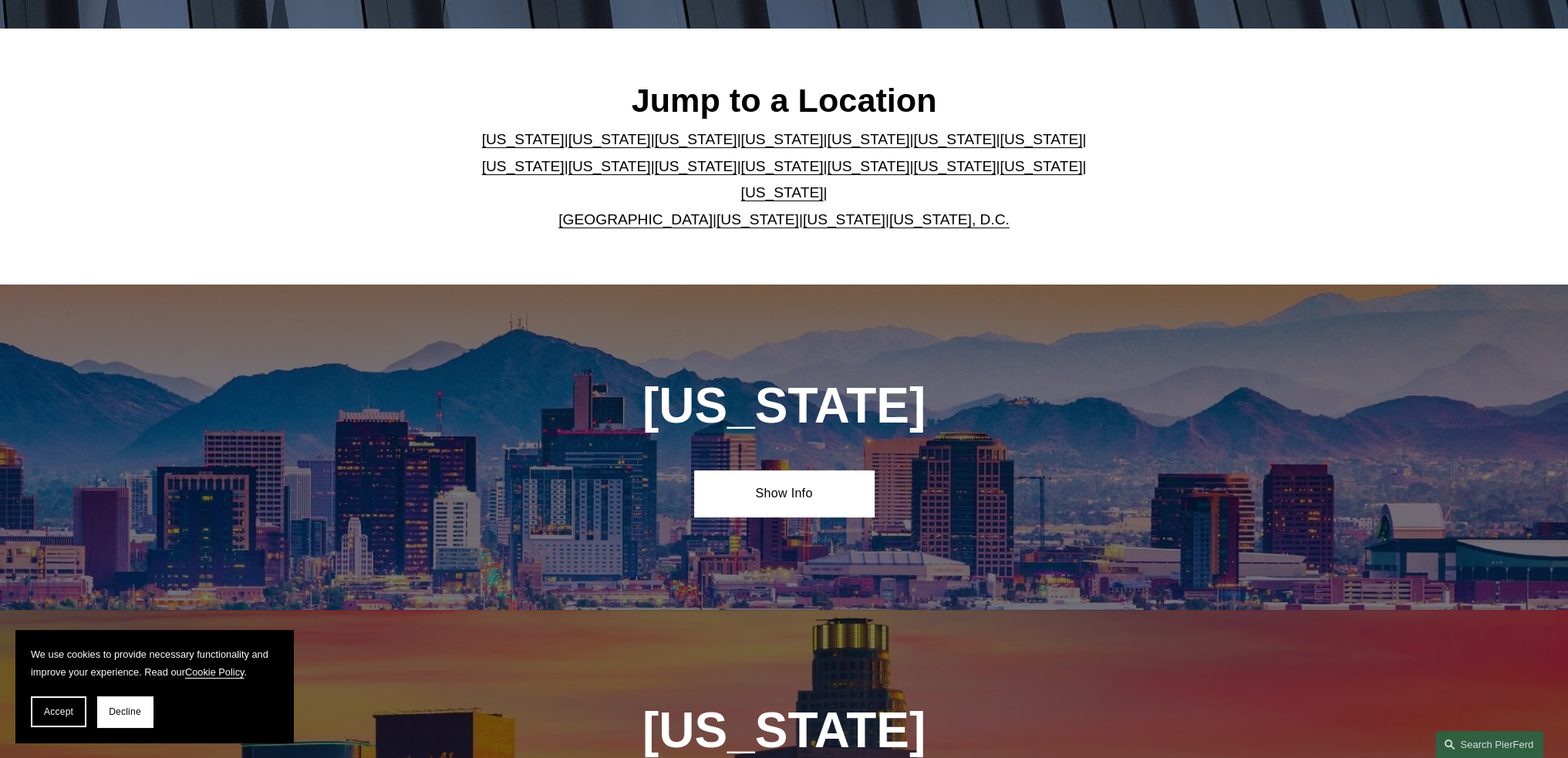
scroll to position [404, 0]
